Goal: Task Accomplishment & Management: Use online tool/utility

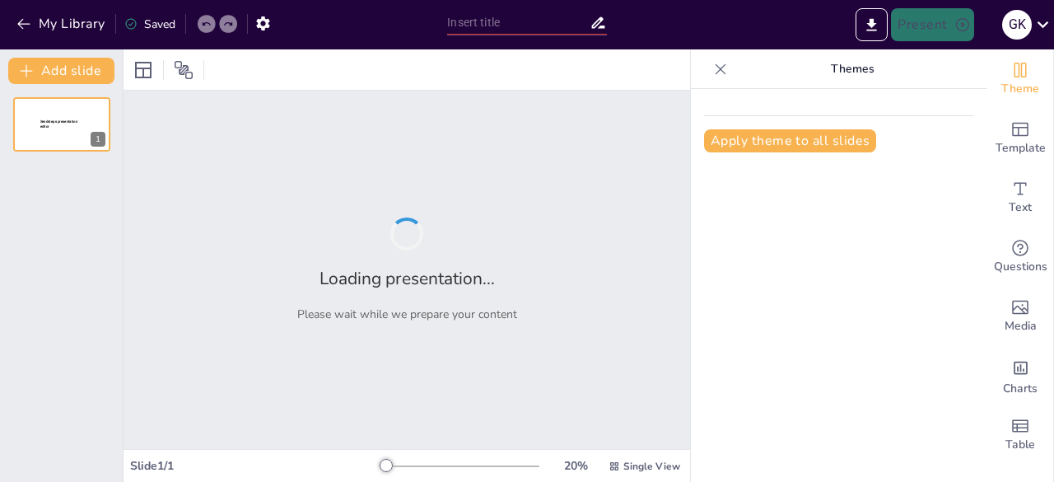
type input "Analyzing the Dynamics of Oral Communication: Context, Style, and Act"
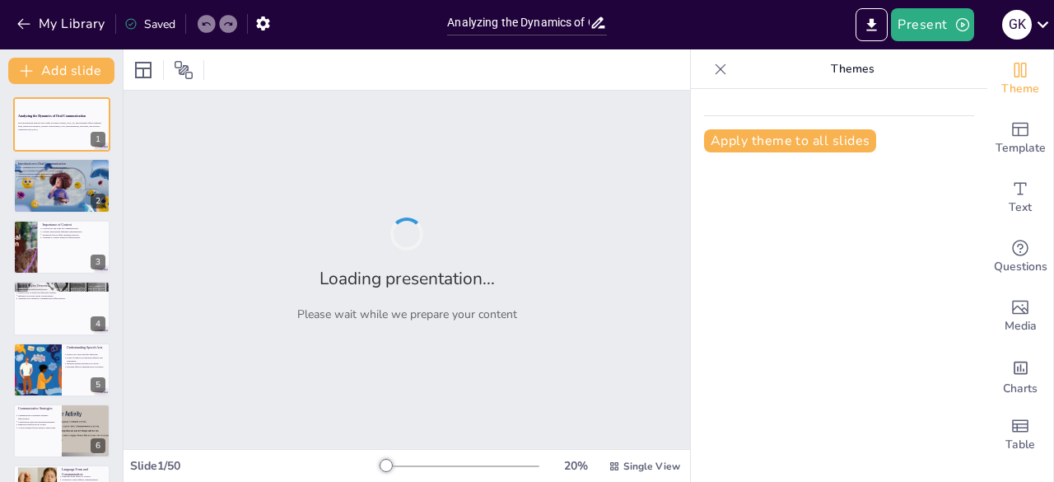
checkbox input "true"
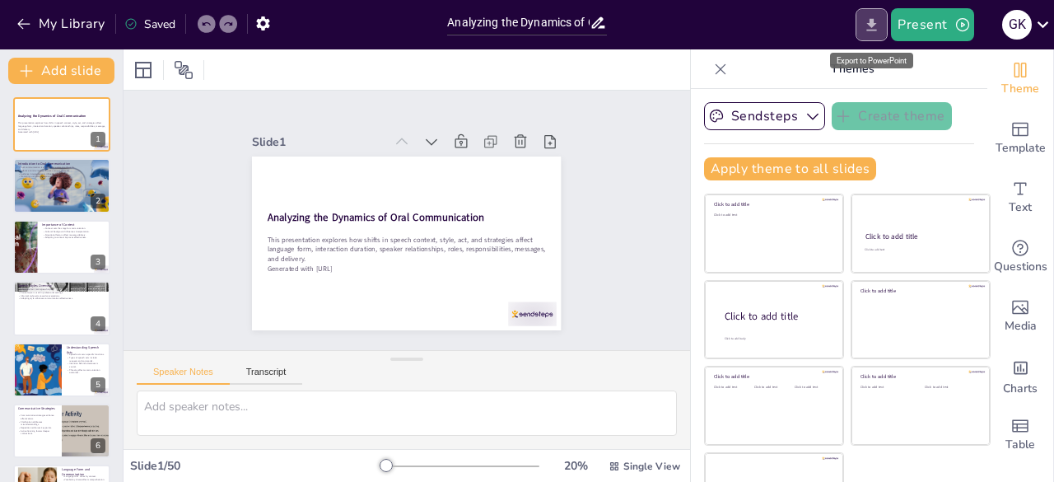
click at [870, 21] on icon "Export to PowerPoint" at bounding box center [871, 24] width 17 height 17
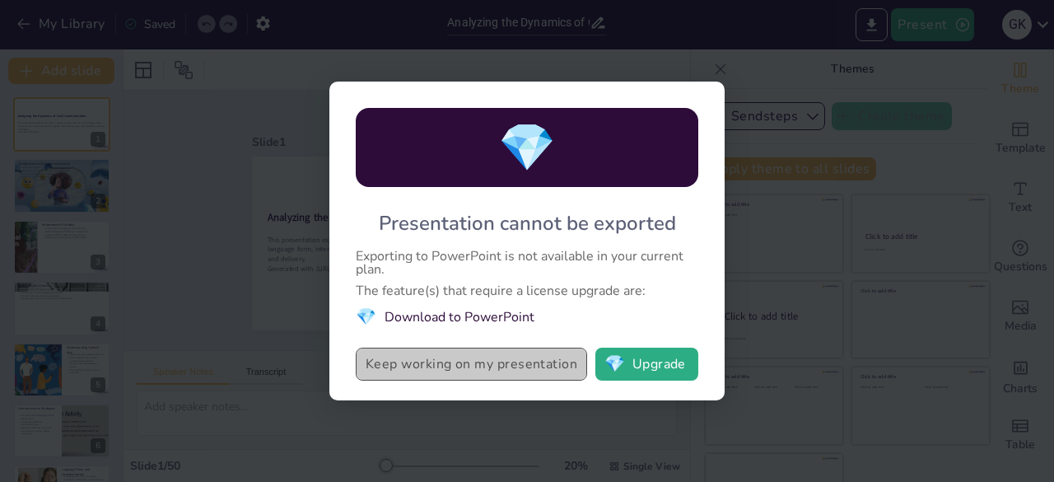
click at [511, 360] on button "Keep working on my presentation" at bounding box center [471, 363] width 231 height 33
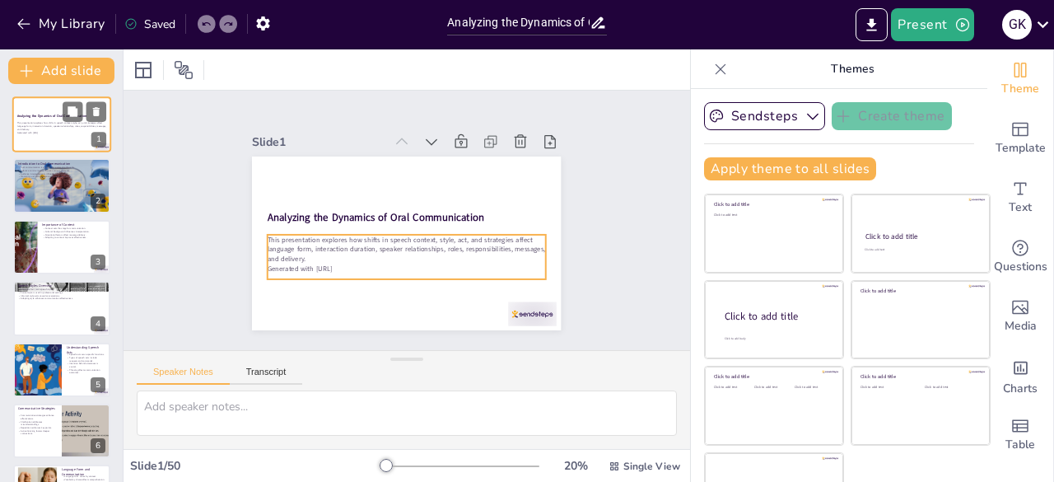
click at [72, 132] on p "Generated with [URL]" at bounding box center [61, 132] width 89 height 3
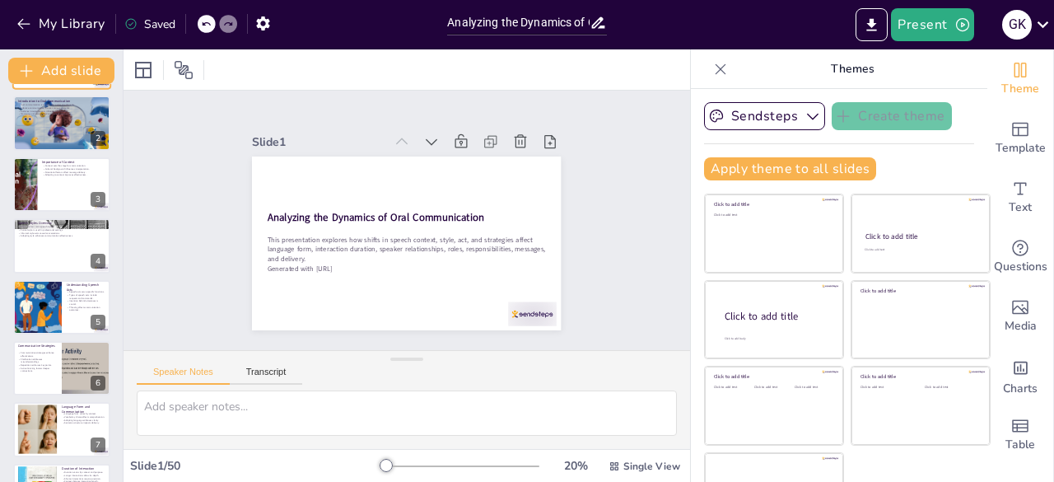
checkbox input "true"
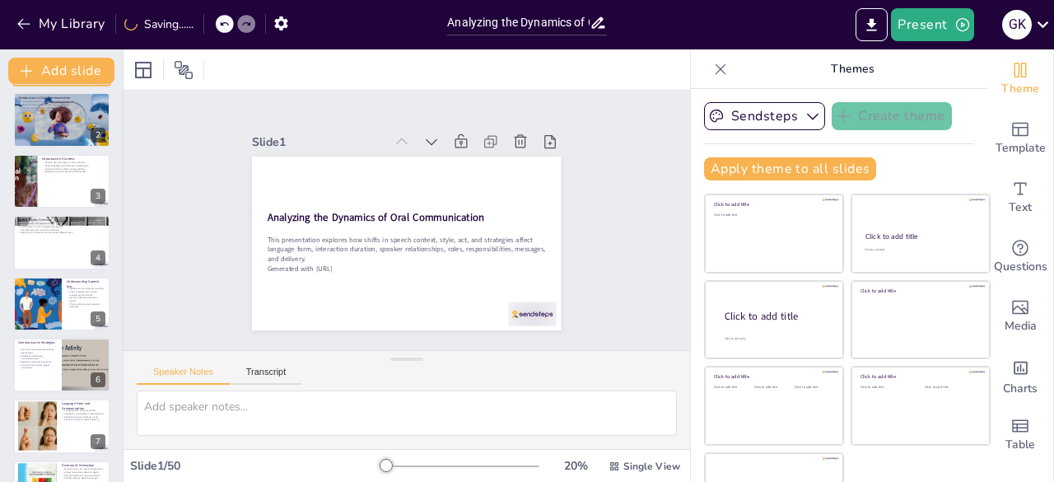
click at [72, 132] on div at bounding box center [62, 119] width 110 height 54
type textarea "Oral communication is the foundation of how we share our ideas and feelings wit…"
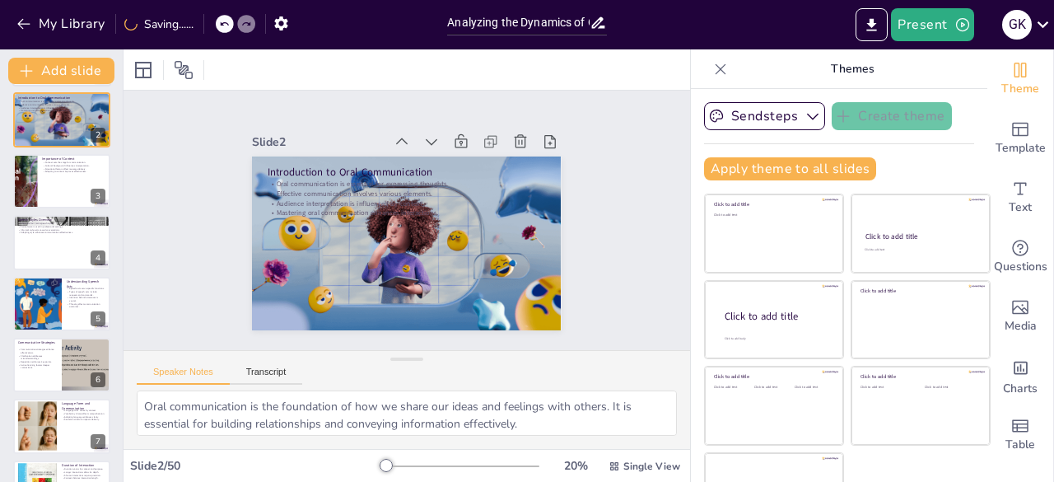
scroll to position [0, 0]
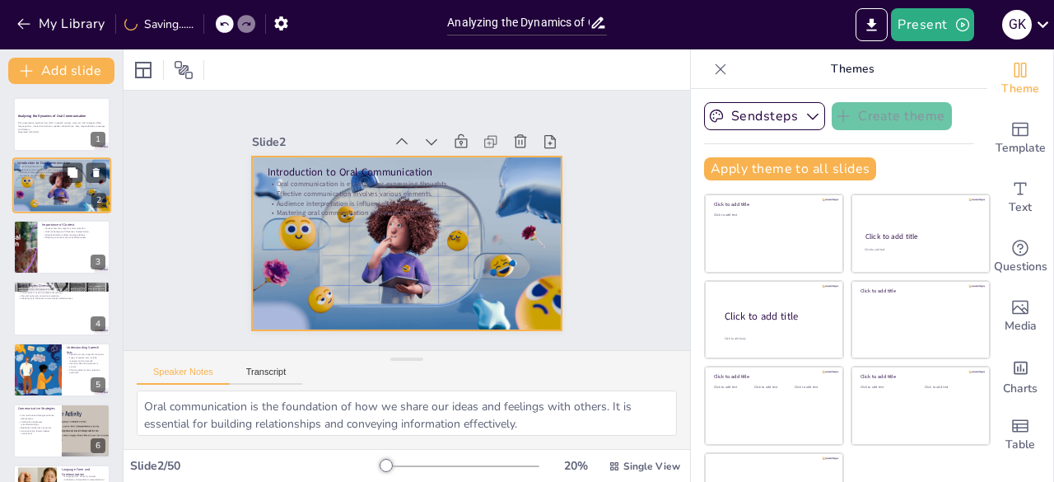
click at [63, 190] on div at bounding box center [61, 186] width 111 height 56
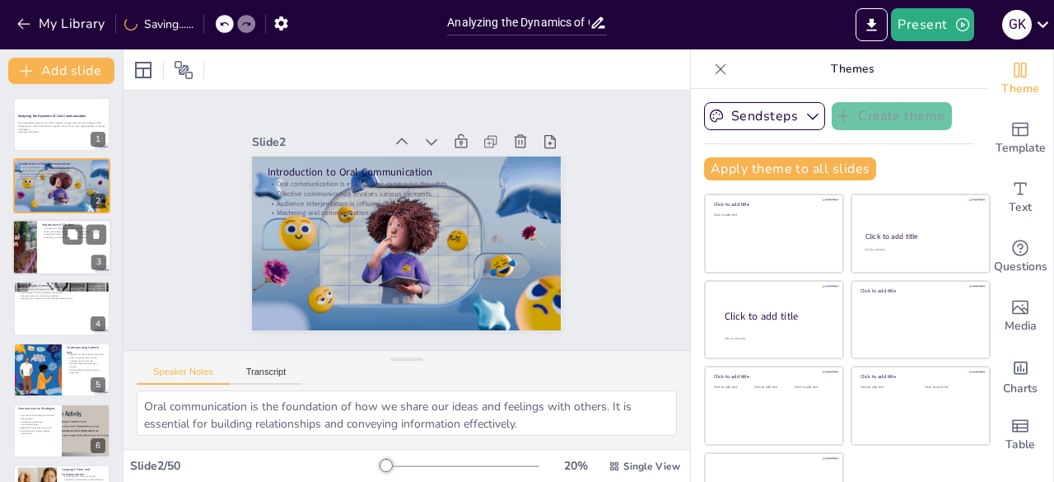
checkbox input "true"
click at [61, 248] on div at bounding box center [61, 247] width 99 height 56
type textarea "The context in which communication occurs establishes the framework for interac…"
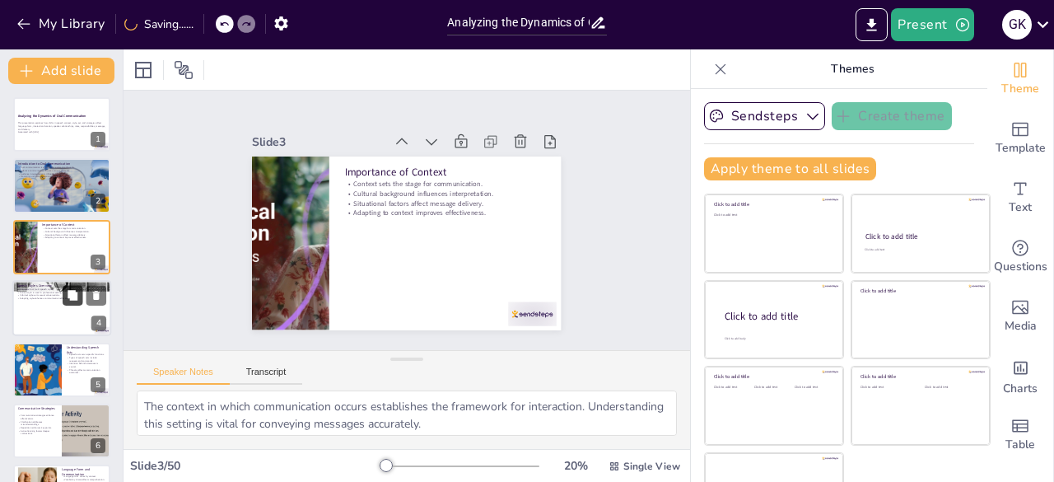
checkbox input "true"
click at [63, 301] on button at bounding box center [73, 296] width 20 height 20
type textarea "Recognizing the different speech styles is crucial for effective communication.…"
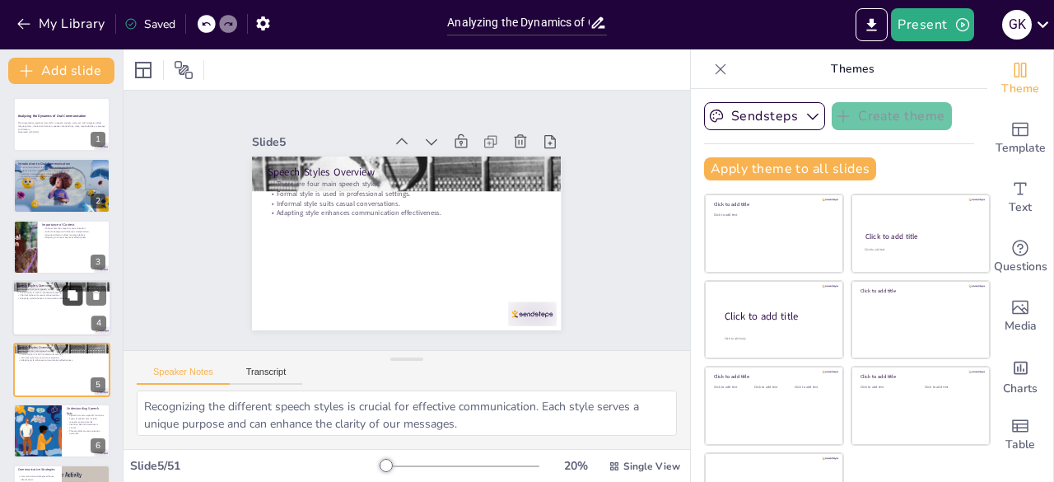
scroll to position [86, 0]
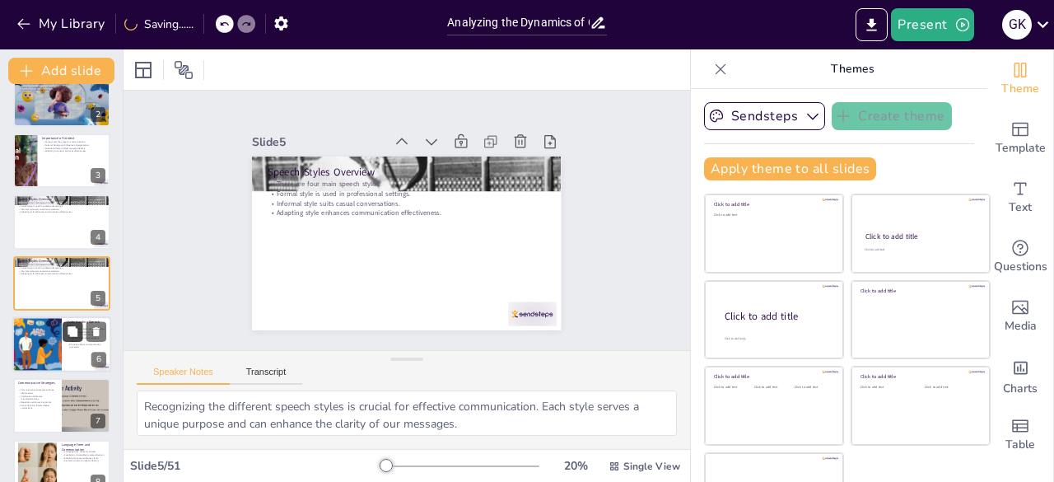
checkbox input "true"
click at [65, 335] on button at bounding box center [73, 331] width 20 height 20
type textarea "Understanding the functions of speech acts allows us to communicate our intenti…"
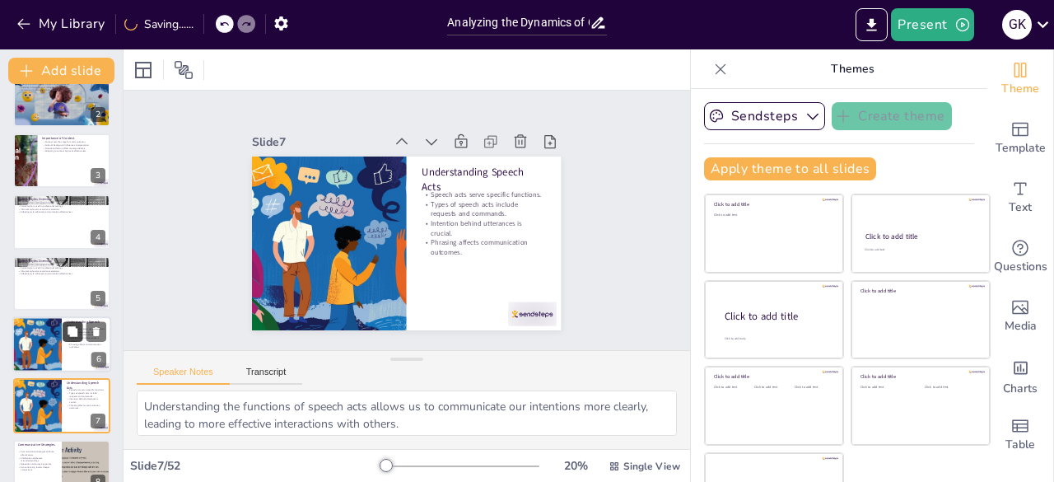
scroll to position [209, 0]
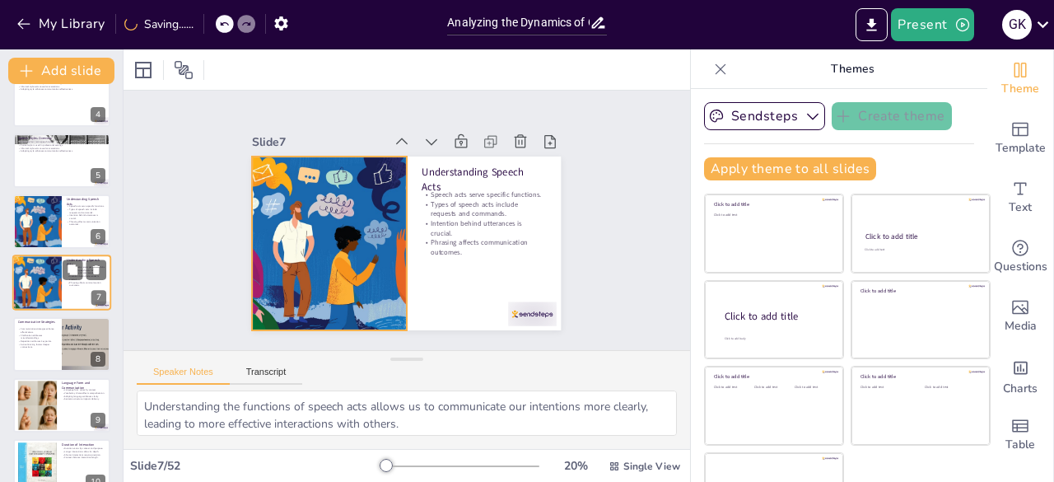
click at [46, 279] on div at bounding box center [37, 283] width 106 height 56
checkbox input "true"
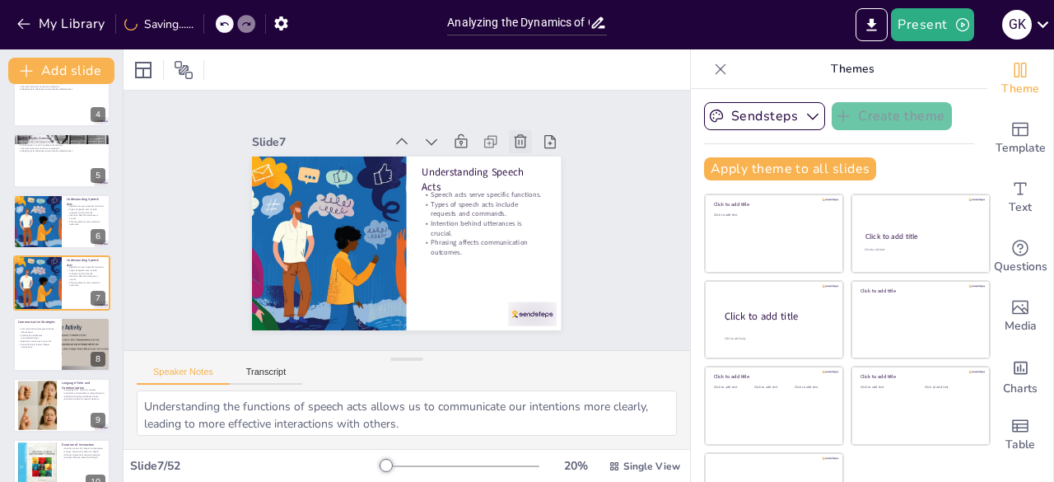
click at [534, 185] on icon at bounding box center [542, 193] width 16 height 17
type textarea "Employing effective communicative strategies can significantly improve the clar…"
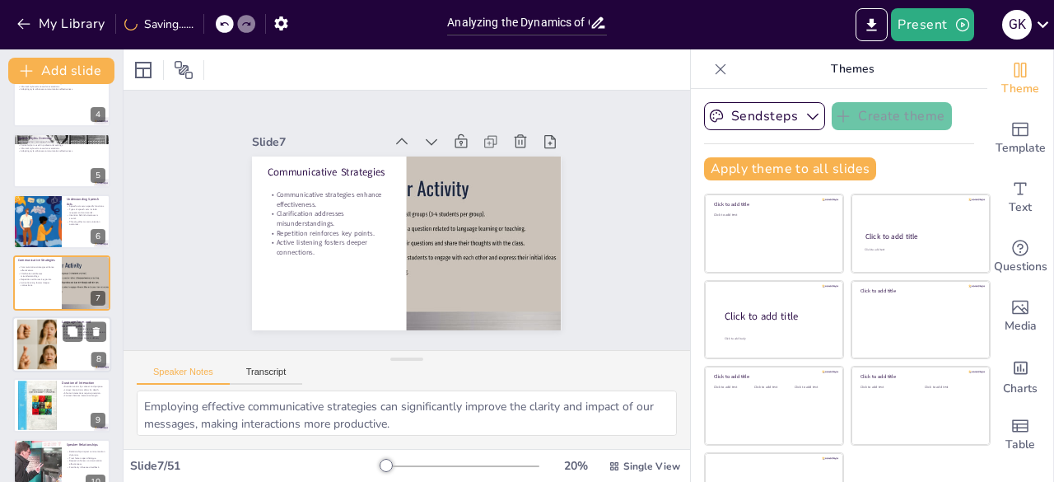
checkbox input "true"
click at [31, 347] on div at bounding box center [36, 344] width 101 height 50
type textarea "Understanding the different forms of language allows us to tailor our communica…"
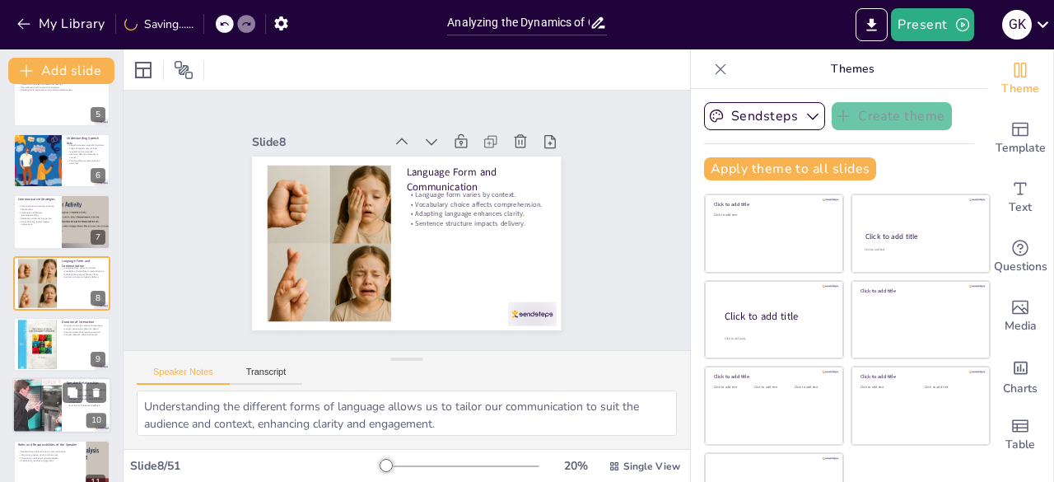
checkbox input "true"
click at [44, 405] on div at bounding box center [37, 406] width 79 height 56
type textarea "The dynamics of communication are heavily influenced by the relationships betwe…"
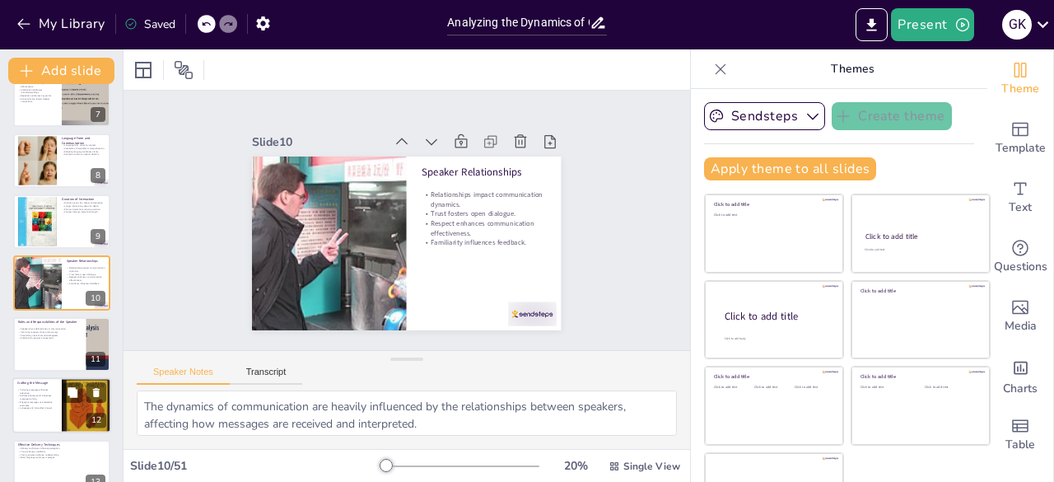
checkbox input "true"
click at [35, 411] on div at bounding box center [61, 405] width 99 height 56
type textarea "Tailoring messages to fit the audience's needs enhances their relevance, ensuri…"
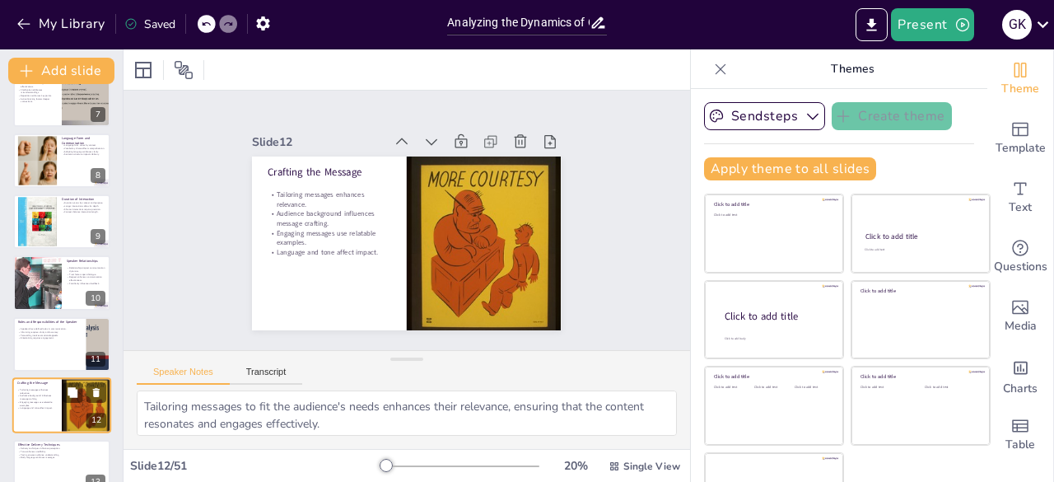
scroll to position [515, 0]
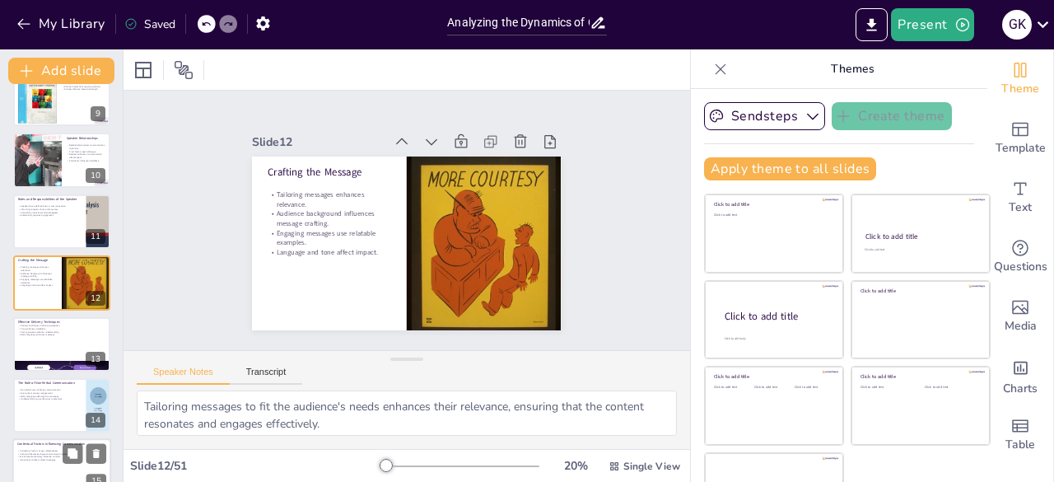
checkbox input "true"
click at [44, 461] on p "Situational contexts affect strategies." at bounding box center [61, 460] width 89 height 3
type textarea "Contextual factors play a significant role in determining the effectiveness of …"
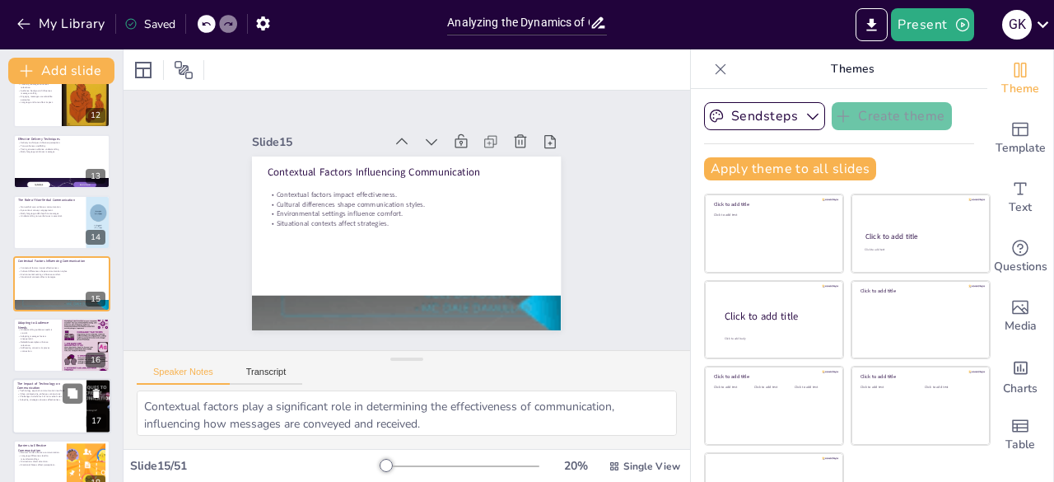
checkbox input "true"
click at [23, 427] on div at bounding box center [61, 406] width 99 height 56
type textarea "Technology has broadened the range of communication methods available, allowing…"
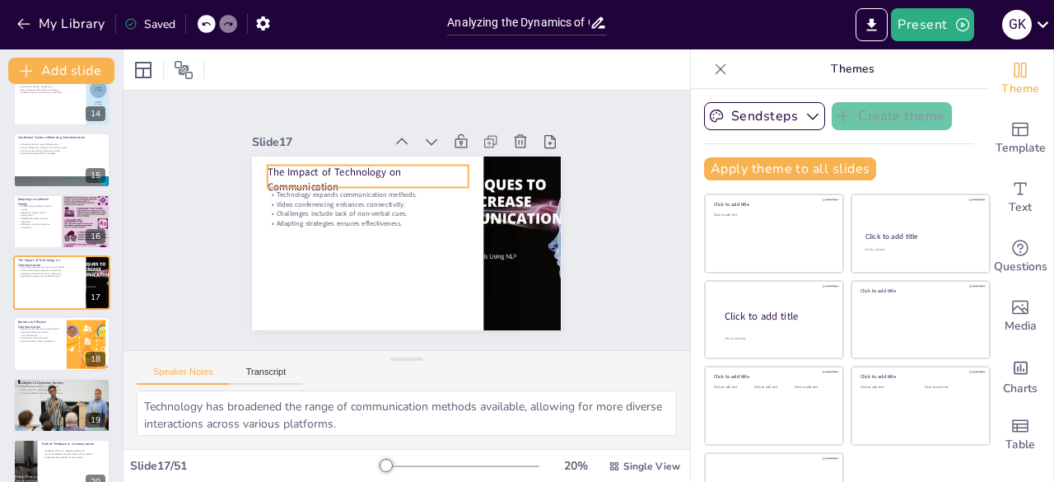
checkbox input "true"
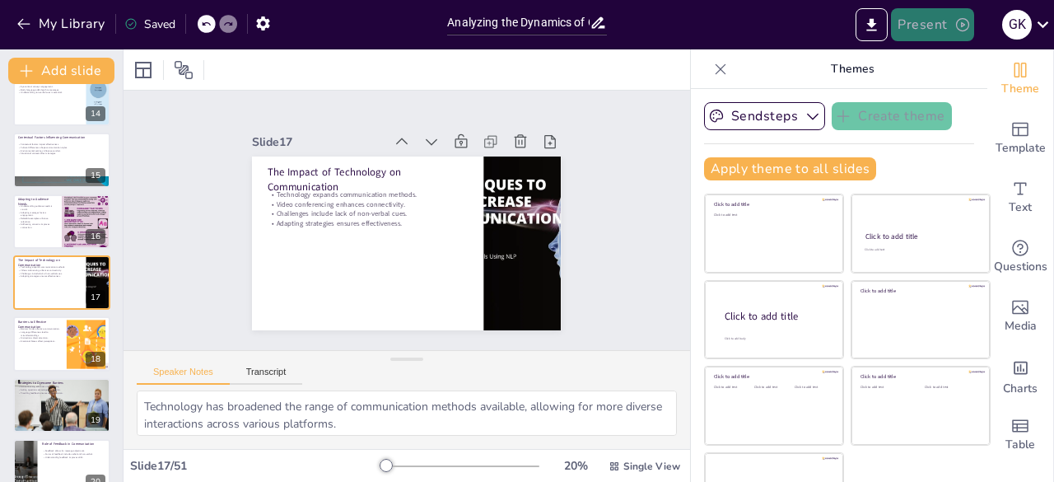
click at [942, 16] on button "Present" at bounding box center [932, 24] width 82 height 33
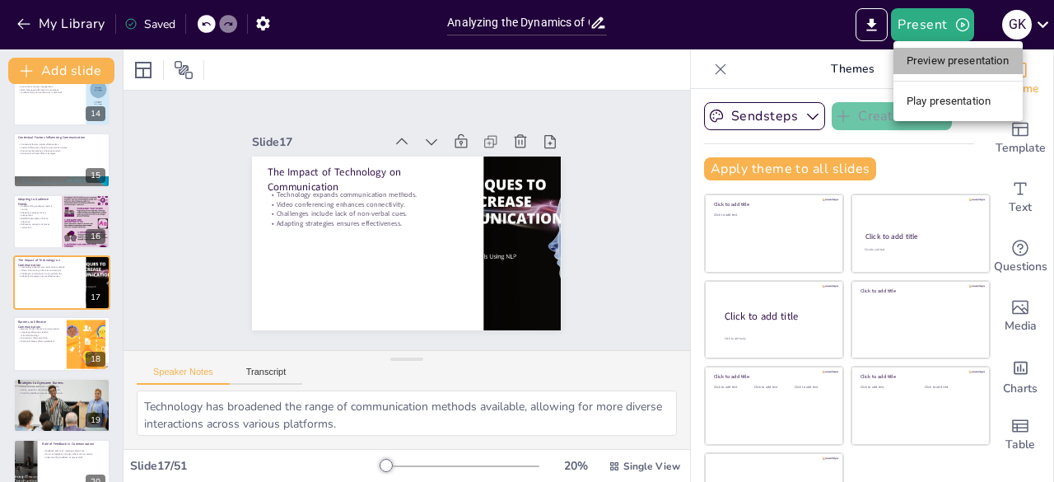
click at [942, 61] on li "Preview presentation" at bounding box center [957, 61] width 129 height 26
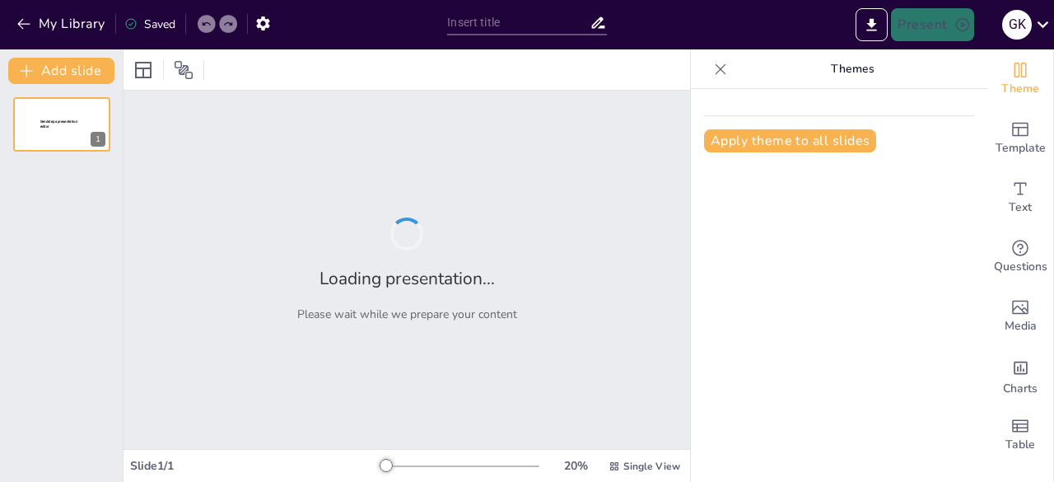
type input "Analyzing the Dynamics of Oral Communication: Context, Style, and Act"
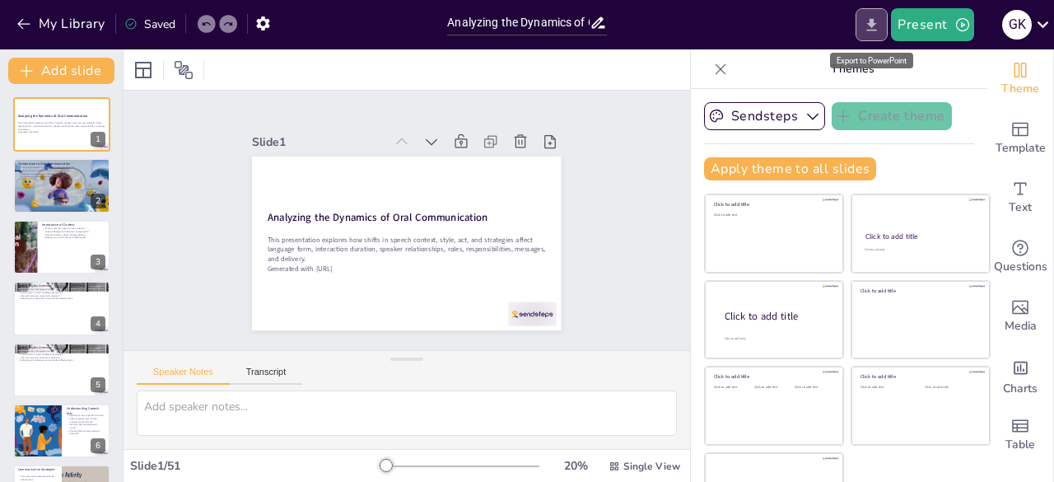
click at [868, 26] on icon "Export to PowerPoint" at bounding box center [871, 24] width 17 height 17
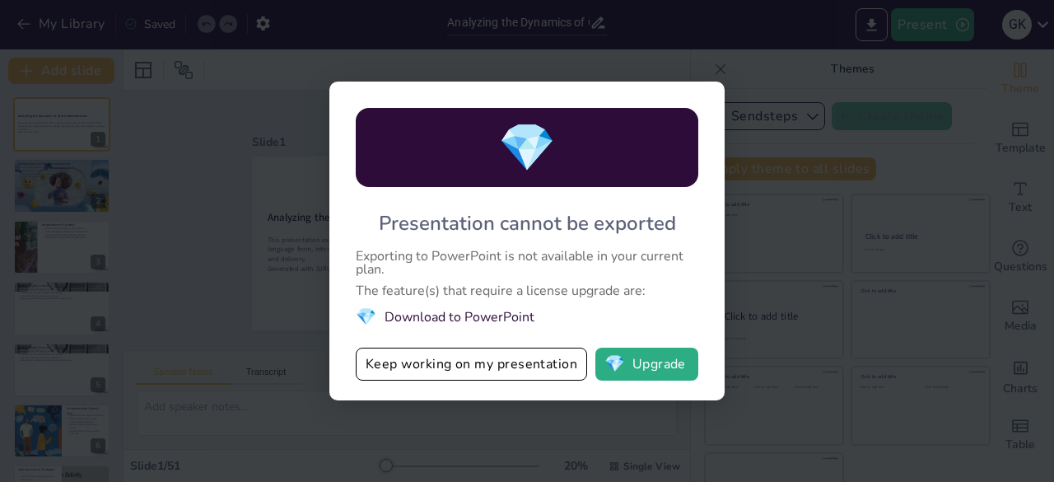
click at [493, 315] on li "💎 Download to PowerPoint" at bounding box center [527, 316] width 343 height 22
click at [832, 225] on div "💎 Presentation cannot be exported Exporting to PowerPoint is not available in y…" at bounding box center [527, 241] width 1054 height 482
click at [786, 411] on div "💎 Presentation cannot be exported Exporting to PowerPoint is not available in y…" at bounding box center [527, 241] width 1054 height 482
click at [514, 466] on div "💎 Presentation cannot be exported Exporting to PowerPoint is not available in y…" at bounding box center [527, 241] width 1054 height 482
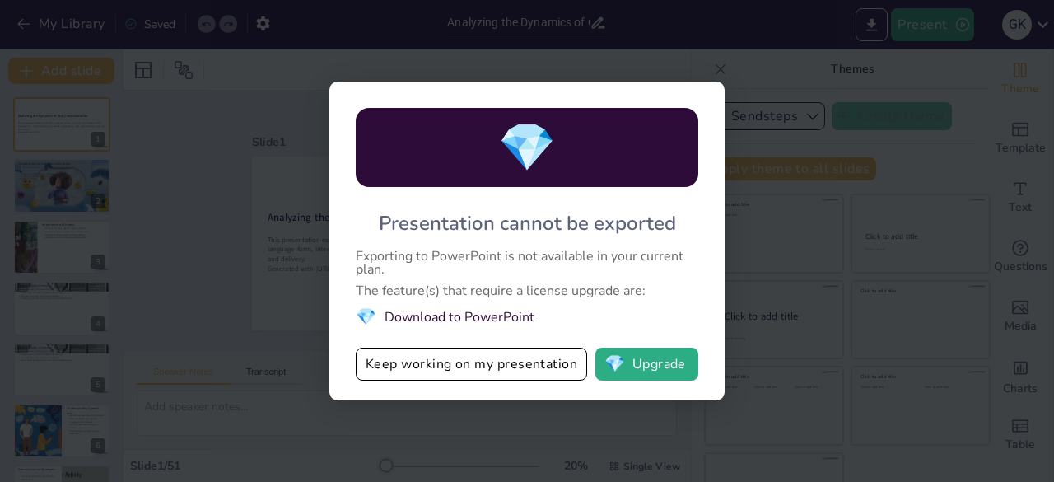
click at [552, 436] on div "💎 Presentation cannot be exported Exporting to PowerPoint is not available in y…" at bounding box center [527, 241] width 1054 height 482
click at [232, 333] on div "💎 Presentation cannot be exported Exporting to PowerPoint is not available in y…" at bounding box center [527, 241] width 1054 height 482
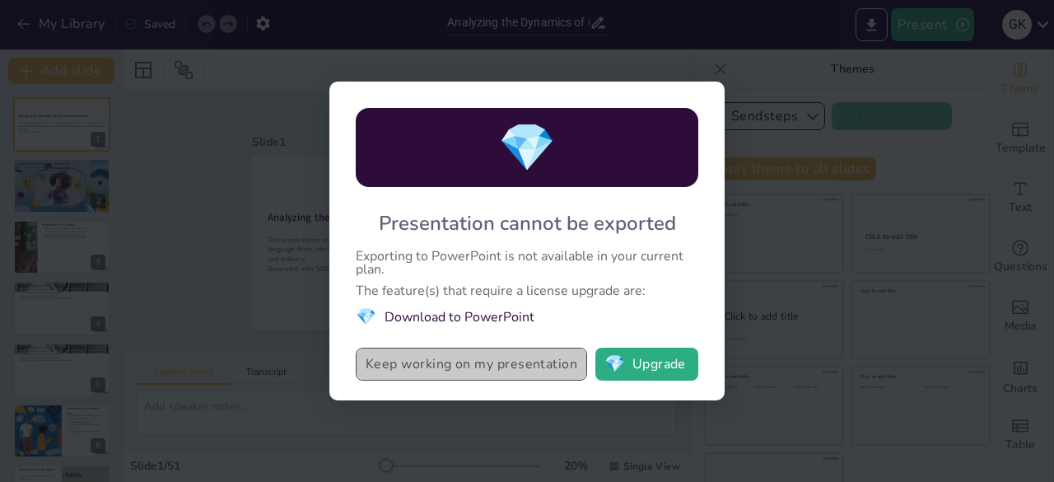
click at [485, 372] on button "Keep working on my presentation" at bounding box center [471, 363] width 231 height 33
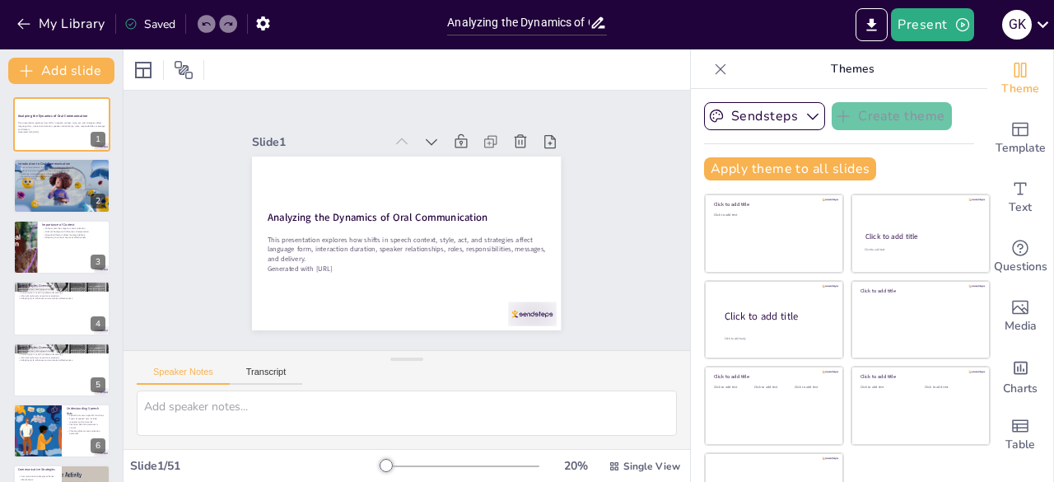
click at [156, 26] on div "Saved" at bounding box center [149, 24] width 51 height 16
click at [888, 31] on button "Export to PowerPoint" at bounding box center [872, 24] width 32 height 33
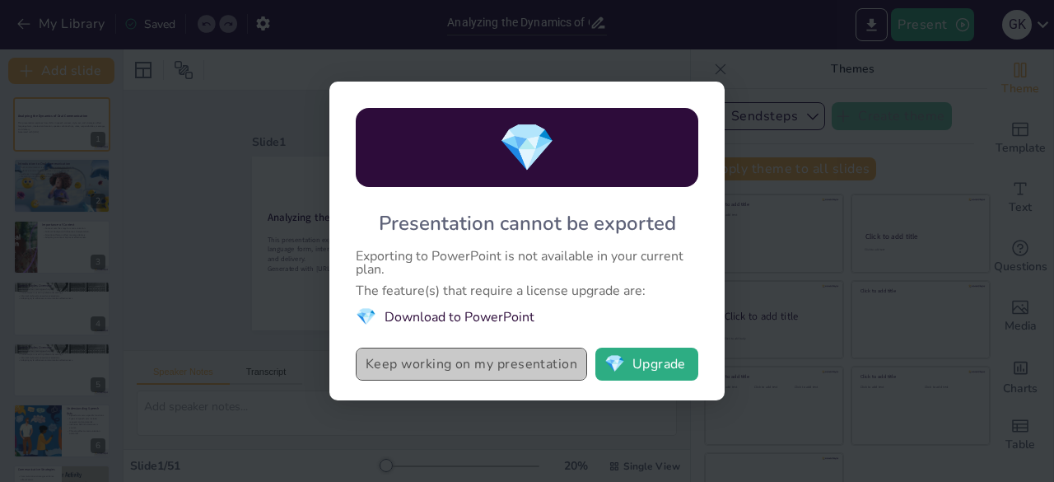
click at [492, 357] on button "Keep working on my presentation" at bounding box center [471, 363] width 231 height 33
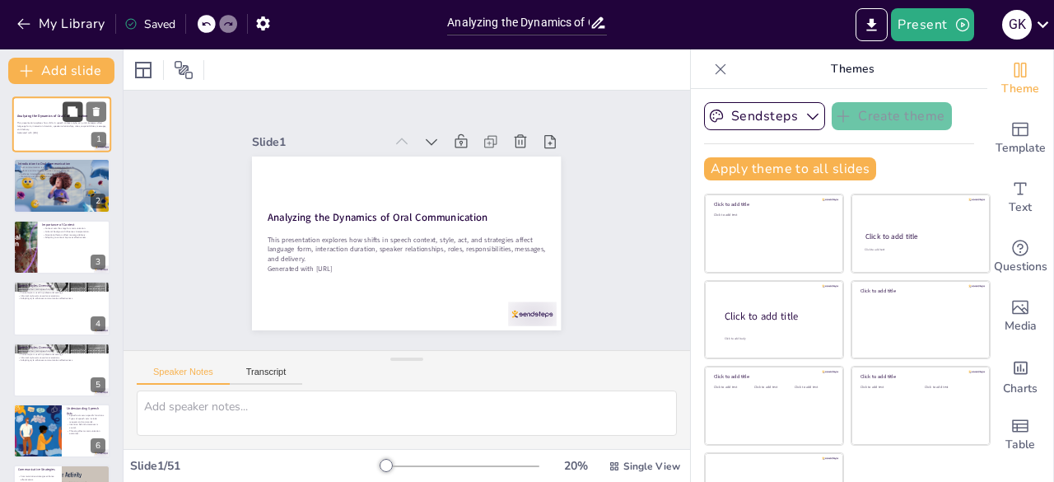
checkbox input "true"
click at [73, 108] on icon at bounding box center [73, 111] width 10 height 10
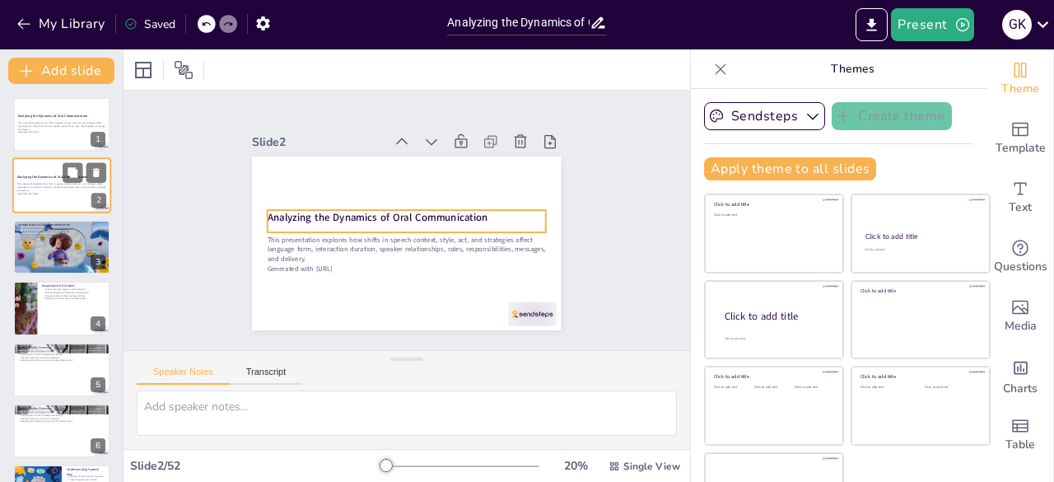
click at [62, 175] on strong "Analyzing the Dynamics of Oral Communication" at bounding box center [52, 177] width 71 height 4
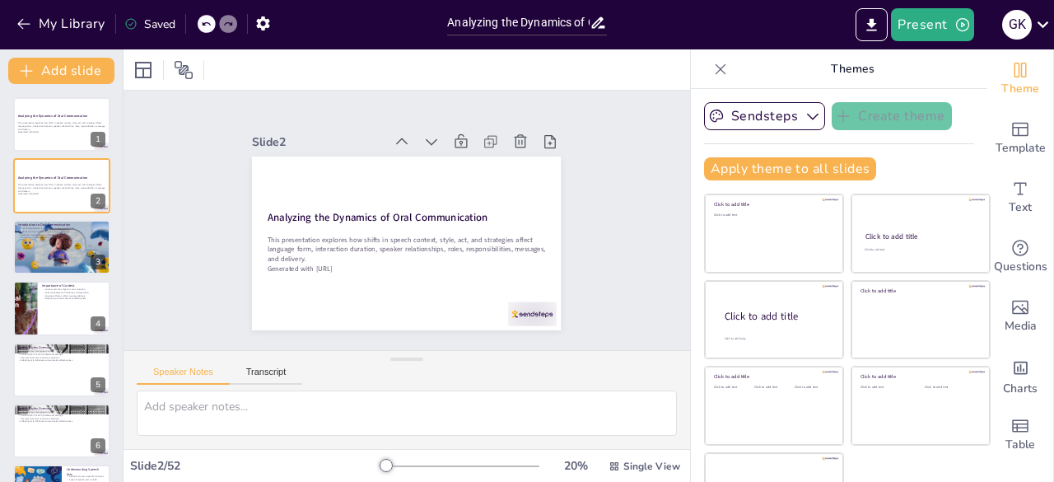
checkbox input "true"
click at [1018, 31] on div "G K" at bounding box center [1017, 25] width 30 height 30
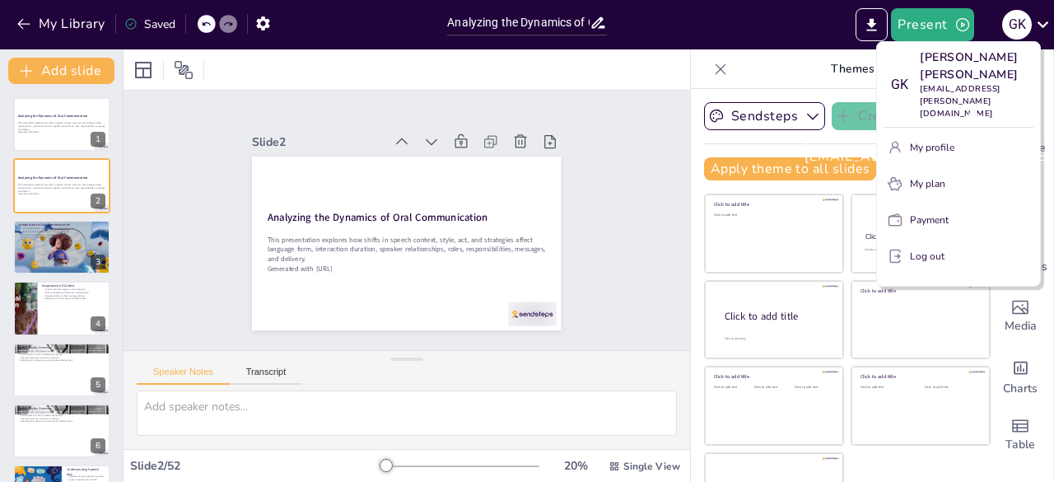
click at [939, 137] on div "Galvin Klein Domingo galvinklein.domingo@deped.gov.ph" at bounding box center [986, 147] width 391 height 63
click at [950, 73] on p "Galvin Klein Domingo" at bounding box center [977, 66] width 114 height 35
click at [1018, 22] on div at bounding box center [527, 241] width 1054 height 482
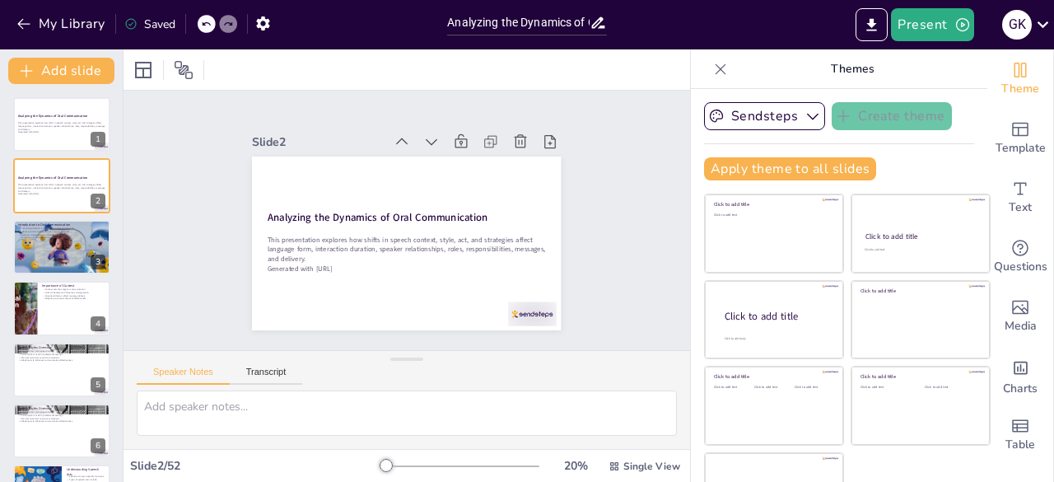
click at [1018, 22] on div "G K Galvin Klein Domingo galvinklein.domingo@deped.gov.ph My profile My plan Pa…" at bounding box center [527, 241] width 1054 height 482
click at [1014, 32] on div "G K" at bounding box center [1017, 25] width 30 height 30
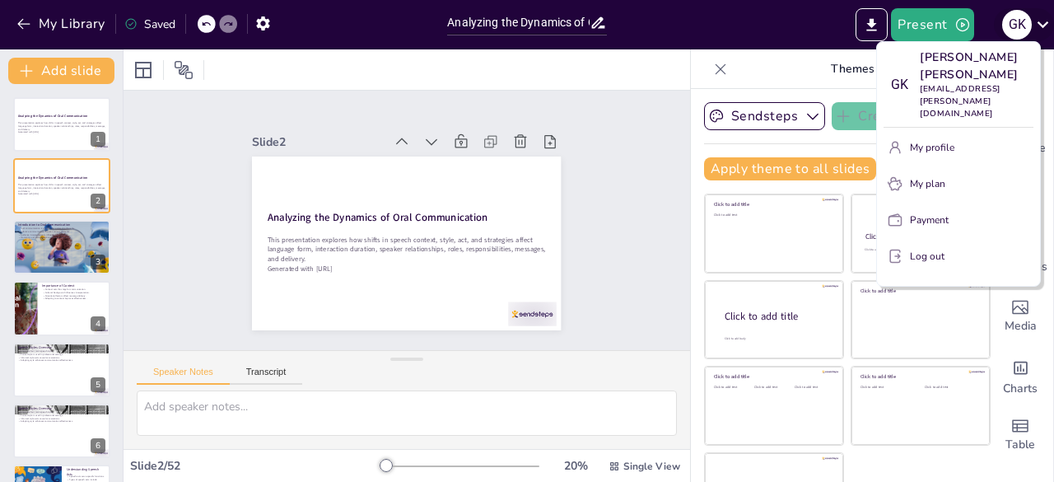
click at [1014, 32] on div at bounding box center [527, 241] width 1054 height 482
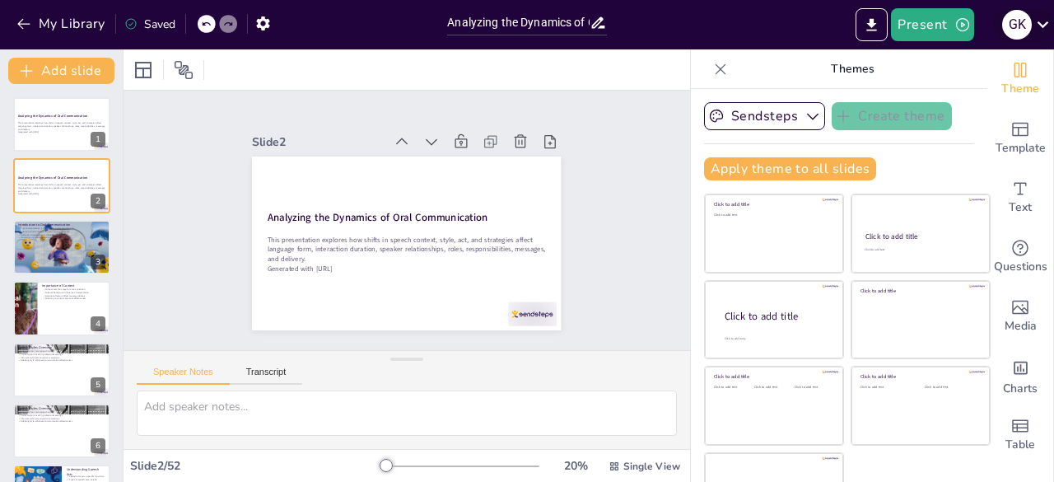
click at [1042, 26] on icon at bounding box center [1043, 24] width 12 height 7
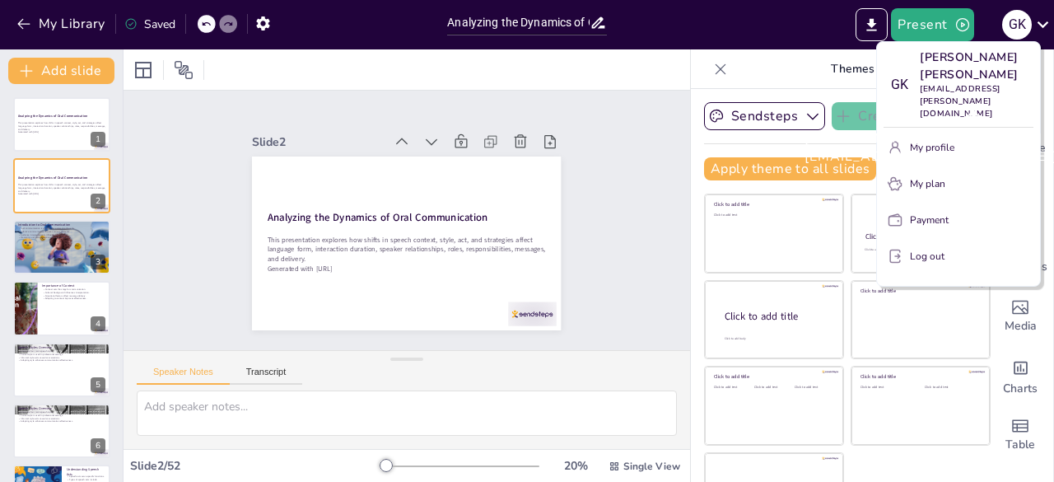
click at [980, 82] on p "Galvin Klein Domingo" at bounding box center [977, 66] width 114 height 35
click at [1017, 21] on div at bounding box center [527, 241] width 1054 height 482
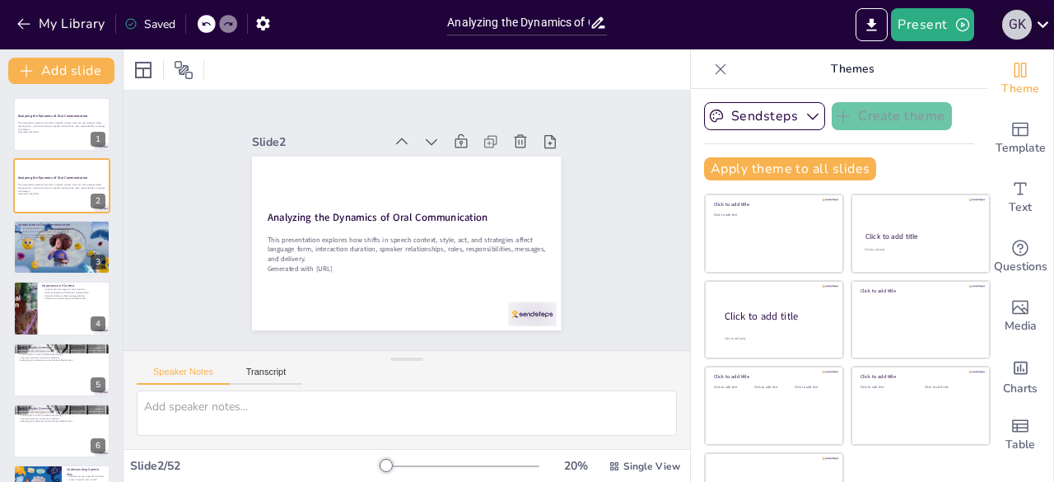
click at [1016, 21] on div "G K" at bounding box center [1017, 25] width 30 height 30
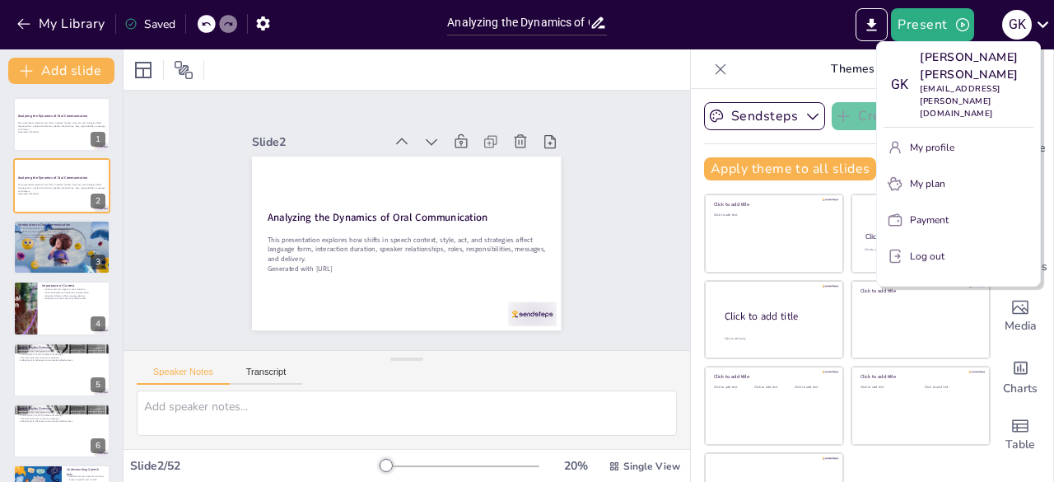
click at [261, 19] on div at bounding box center [527, 241] width 1054 height 482
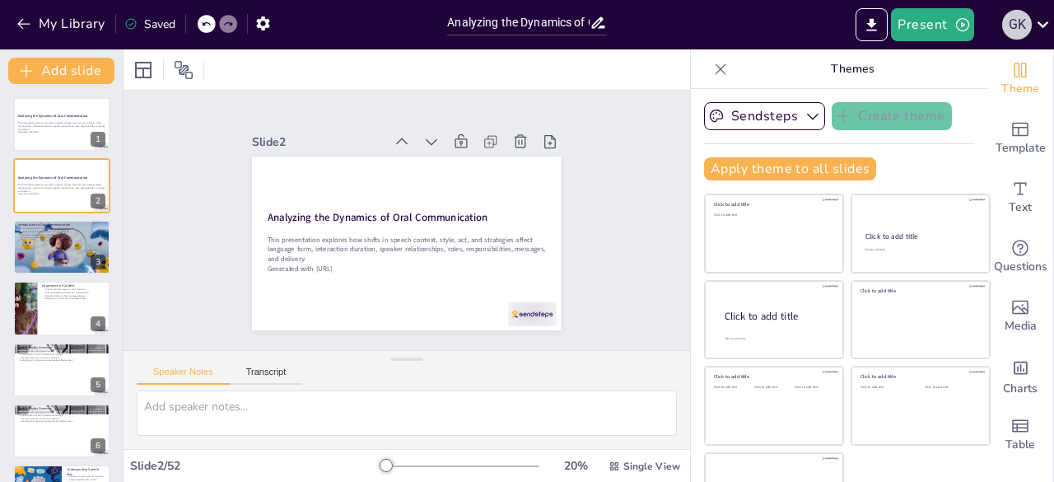
click at [1024, 24] on div "G K" at bounding box center [1017, 25] width 30 height 30
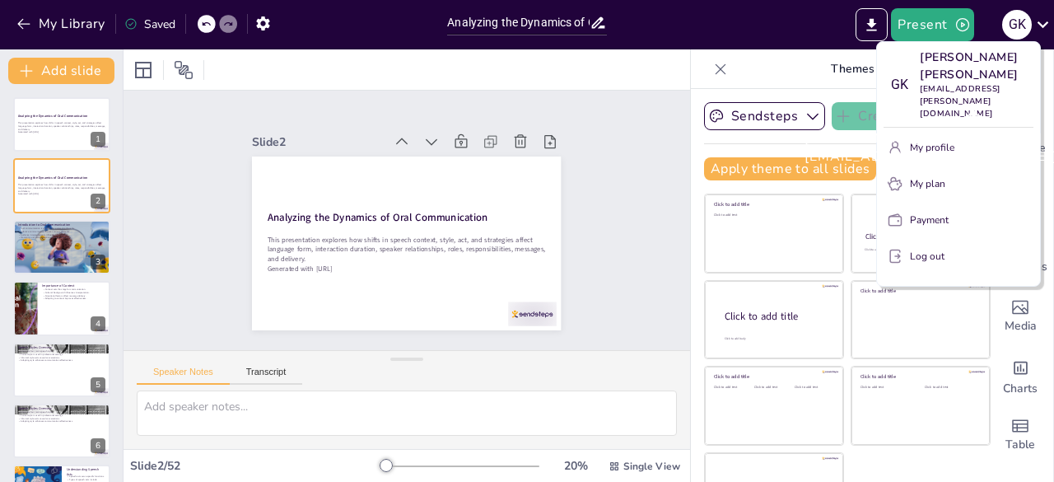
click at [996, 83] on p "galvinklein.domingo@deped.gov.ph" at bounding box center [977, 101] width 114 height 37
click at [928, 140] on p "My profile" at bounding box center [932, 147] width 44 height 15
